Goal: Check status

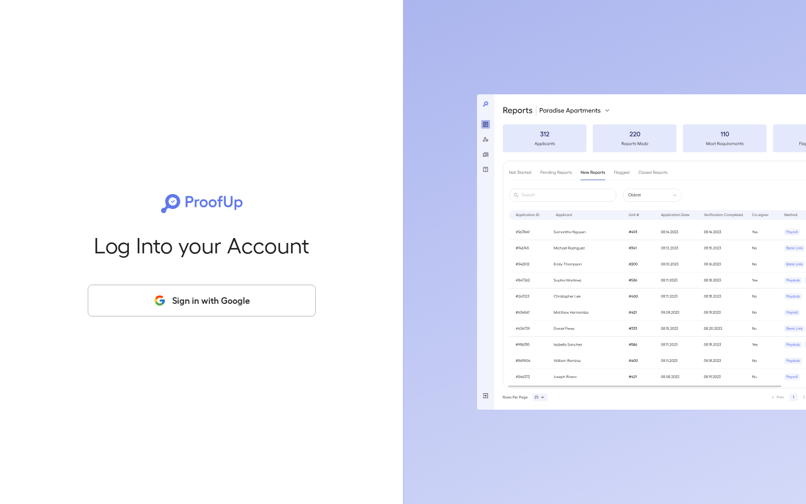
click at [202, 311] on button "Sign in with Google" at bounding box center [202, 301] width 228 height 32
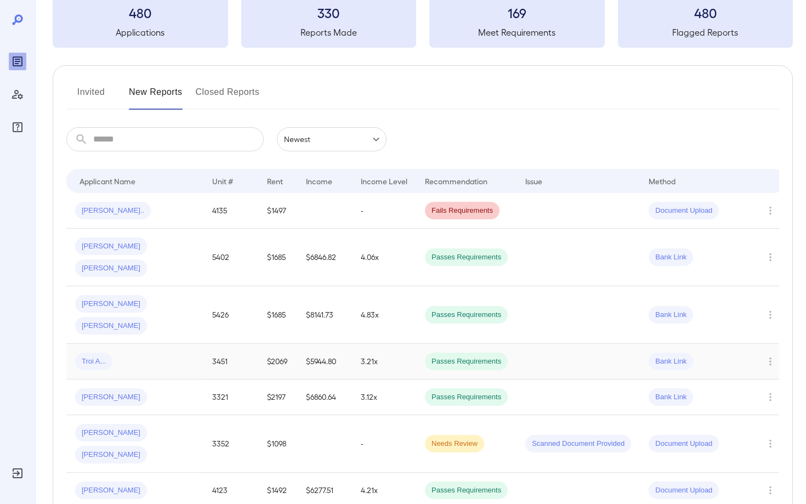
scroll to position [73, 0]
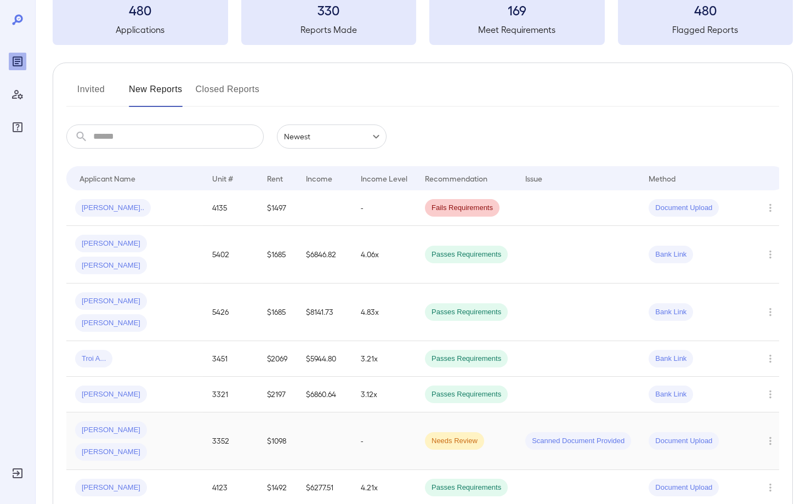
click at [107, 425] on span "[PERSON_NAME]" at bounding box center [111, 430] width 72 height 10
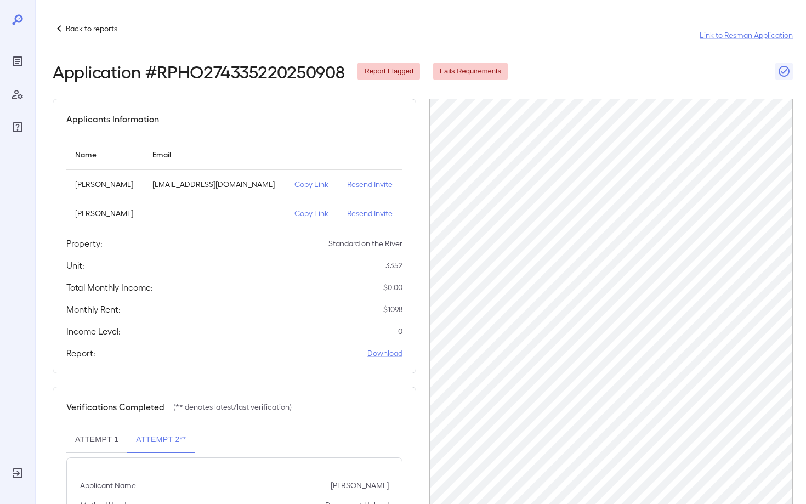
click at [388, 71] on span "Report Flagged" at bounding box center [388, 71] width 62 height 10
click at [109, 453] on button "Attempt 1" at bounding box center [96, 440] width 61 height 26
click at [732, 37] on link "Link to Resman Application" at bounding box center [746, 35] width 93 height 11
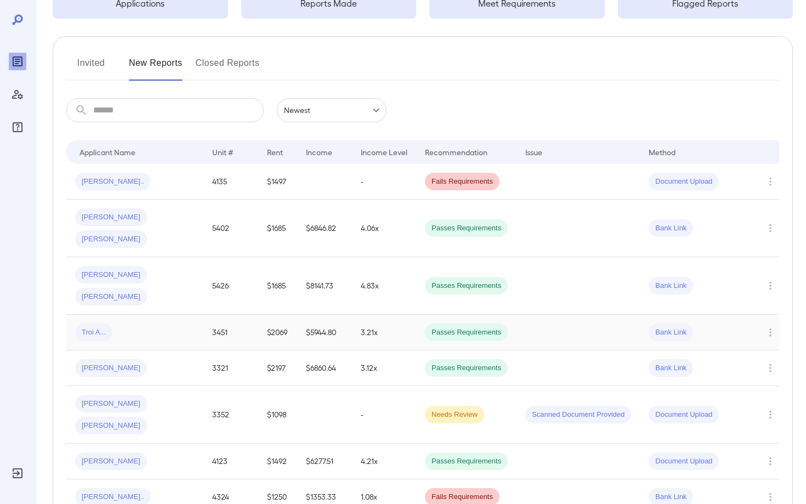
scroll to position [103, 0]
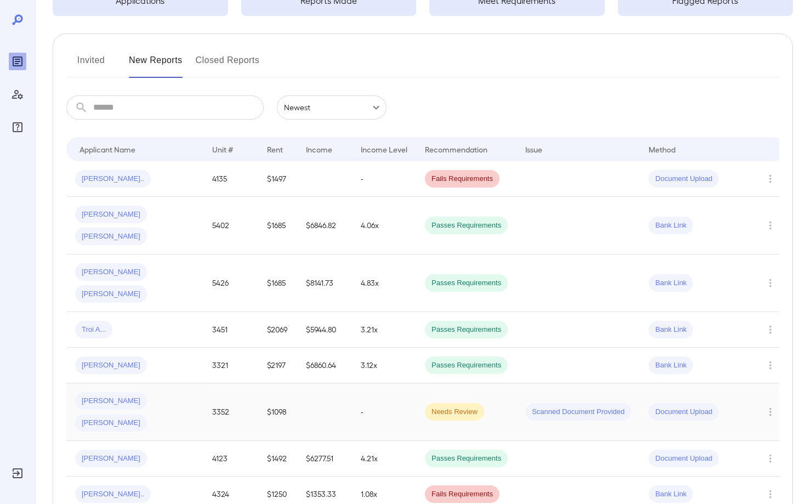
click at [109, 396] on span "[PERSON_NAME]" at bounding box center [111, 401] width 72 height 10
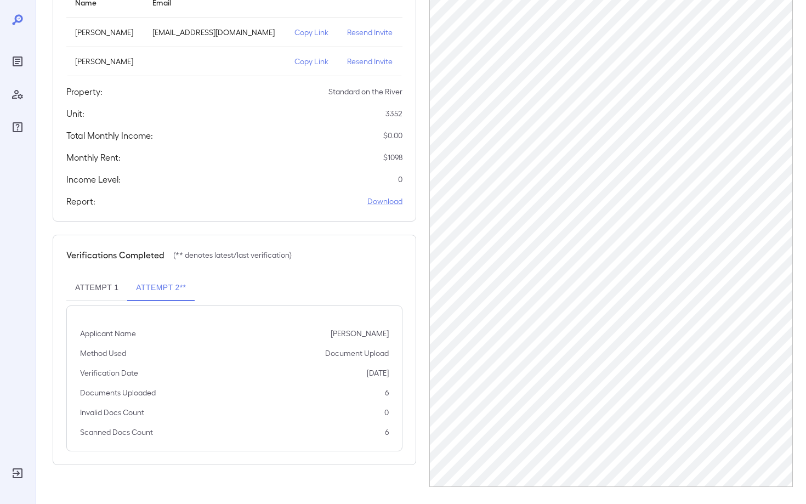
scroll to position [157, 0]
